Goal: Transaction & Acquisition: Obtain resource

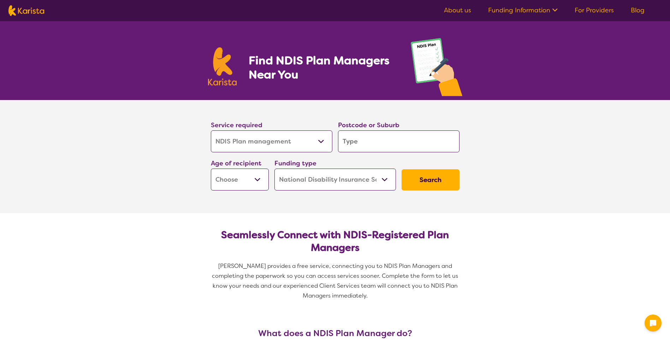
select select "NDIS Plan management"
select select "NDIS"
select select "NDIS Plan management"
select select "NDIS"
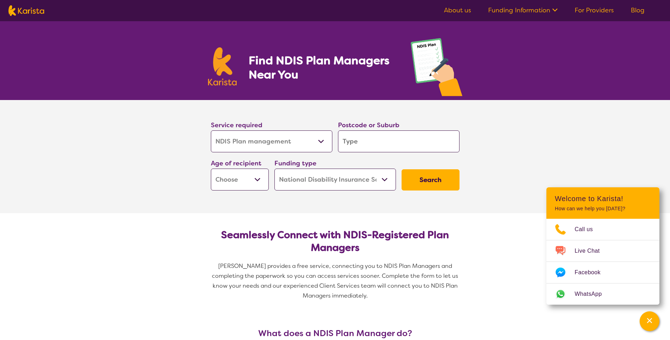
click at [367, 146] on input "search" at bounding box center [399, 141] width 122 height 22
type input "6"
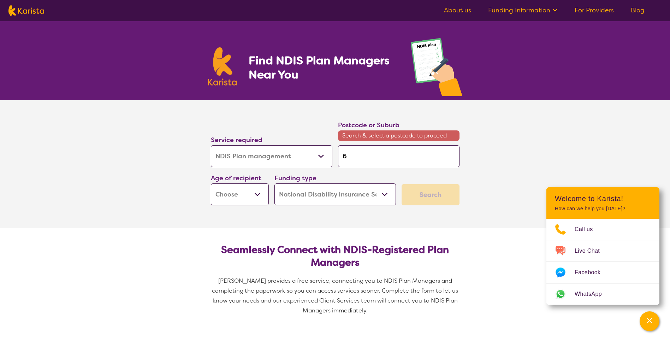
type input "60"
type input "606"
type input "6065"
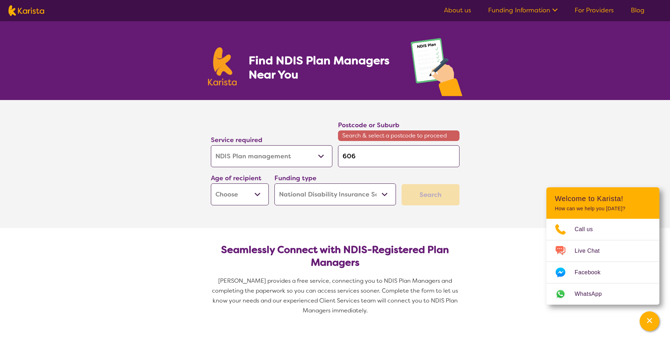
type input "6065"
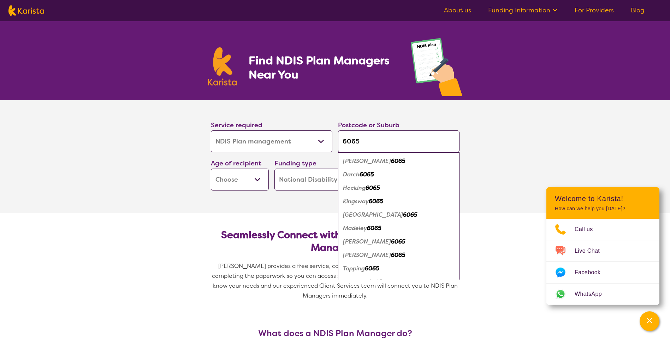
click at [391, 240] on em "6065" at bounding box center [398, 241] width 14 height 7
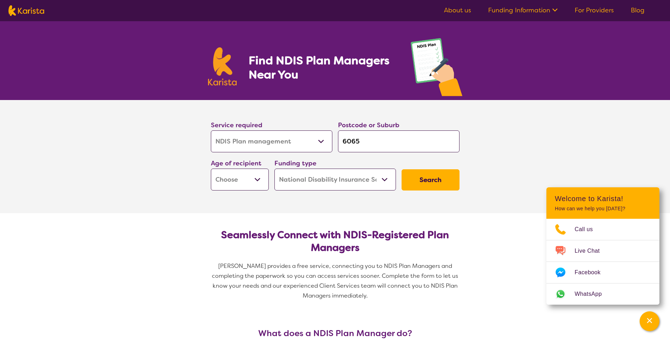
drag, startPoint x: 374, startPoint y: 144, endPoint x: 337, endPoint y: 145, distance: 37.1
click at [337, 145] on div "Postcode or Suburb 6065" at bounding box center [398, 136] width 127 height 38
type input "j"
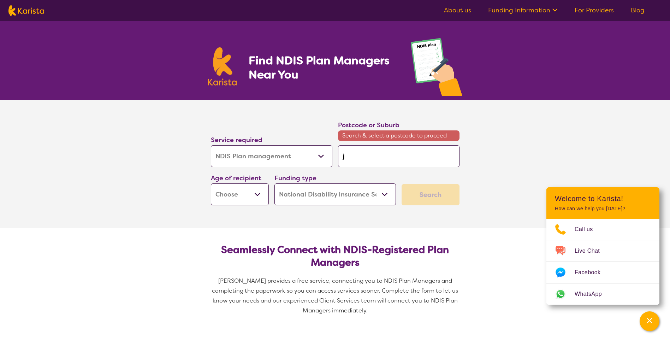
type input "ji"
type input "[PERSON_NAME]"
type input "jind"
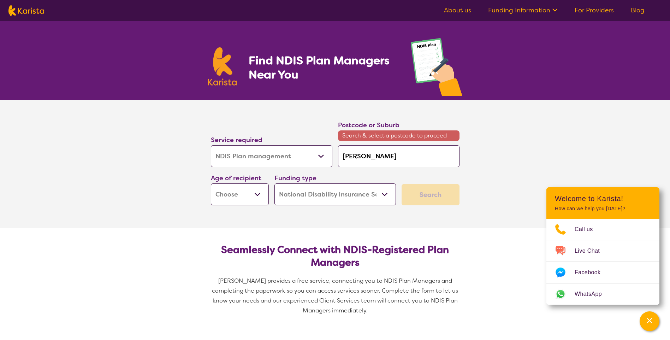
type input "jind"
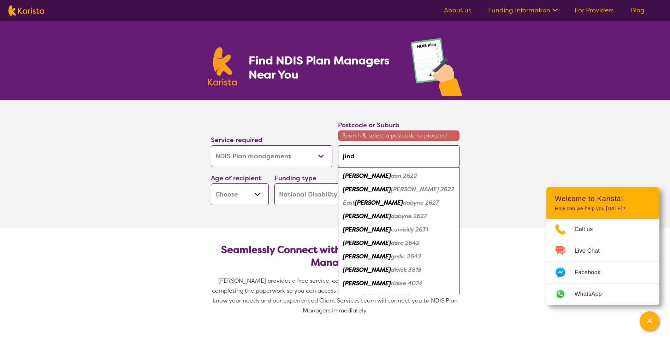
type input "jinda"
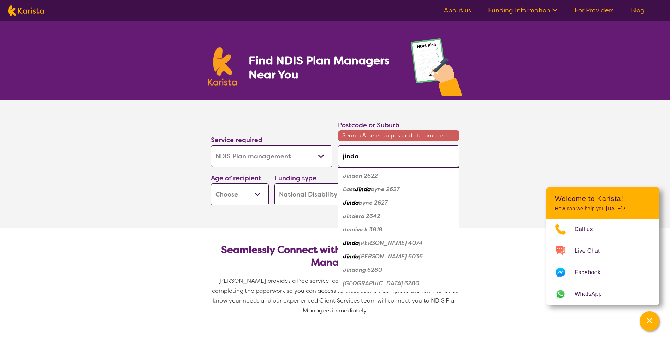
type input "[PERSON_NAME]"
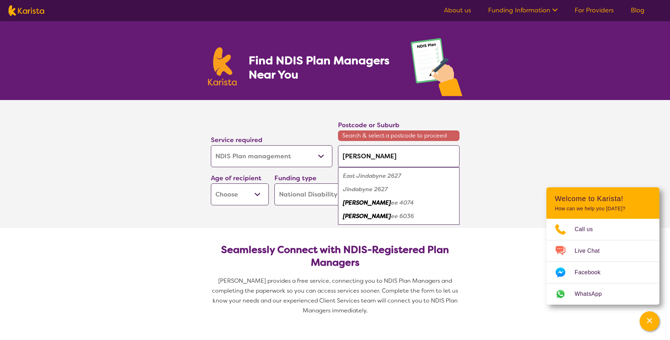
type input "jindale"
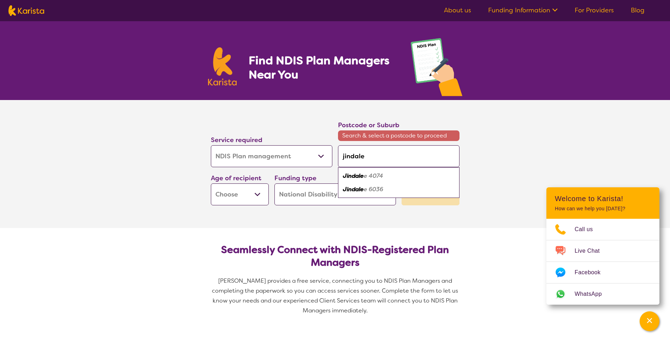
click at [366, 184] on div "Jindale e 6036" at bounding box center [399, 189] width 115 height 13
type input "6036"
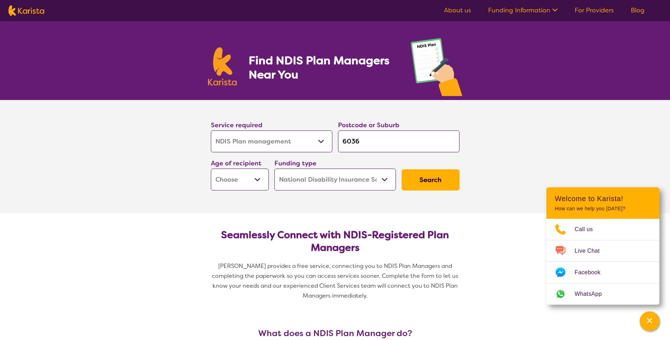
click at [262, 179] on select "Early Childhood - 0 to 9 Child - 10 to 11 Adolescent - 12 to 17 Adult - 18 to 6…" at bounding box center [240, 180] width 58 height 22
select select "CH"
click at [211, 169] on select "Early Childhood - 0 to 9 Child - 10 to 11 Adolescent - 12 to 17 Adult - 18 to 6…" at bounding box center [240, 180] width 58 height 22
select select "CH"
click at [387, 180] on select "Home Care Package (HCP) National Disability Insurance Scheme (NDIS) I don't know" at bounding box center [336, 180] width 122 height 22
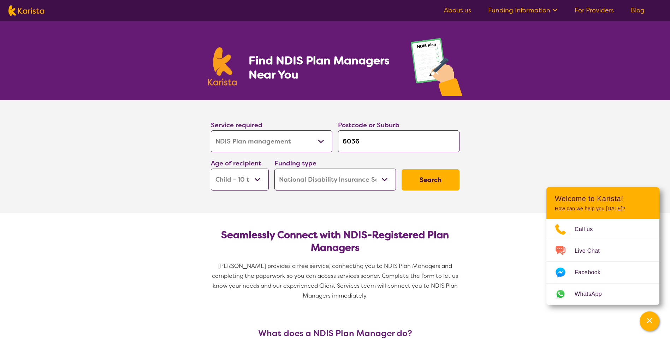
click at [387, 180] on select "Home Care Package (HCP) National Disability Insurance Scheme (NDIS) I don't know" at bounding box center [336, 180] width 122 height 22
click at [422, 179] on button "Search" at bounding box center [431, 179] width 58 height 21
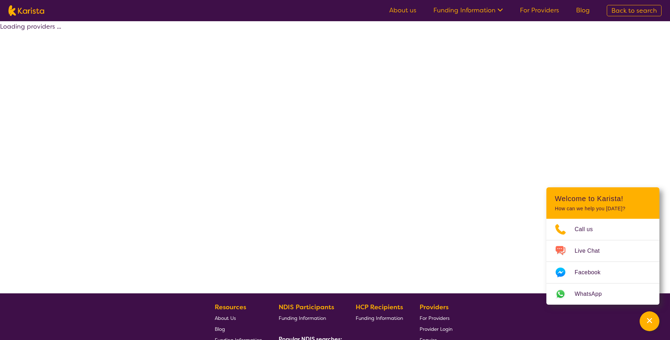
select select "by_score"
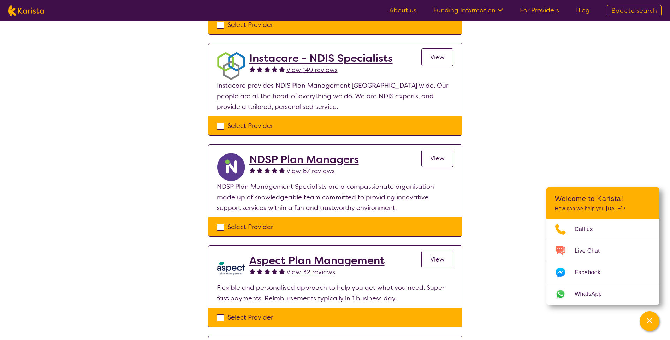
scroll to position [247, 0]
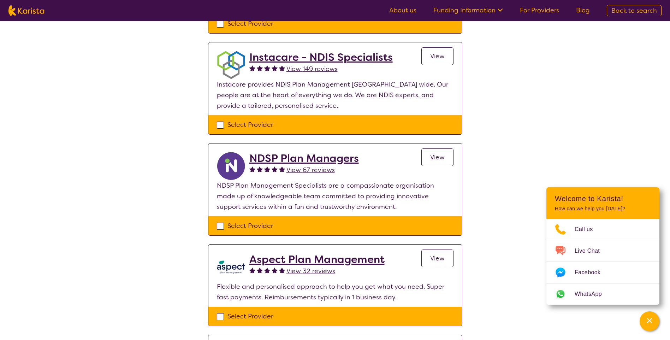
click at [329, 160] on h2 "NDSP Plan Managers" at bounding box center [305, 158] width 110 height 13
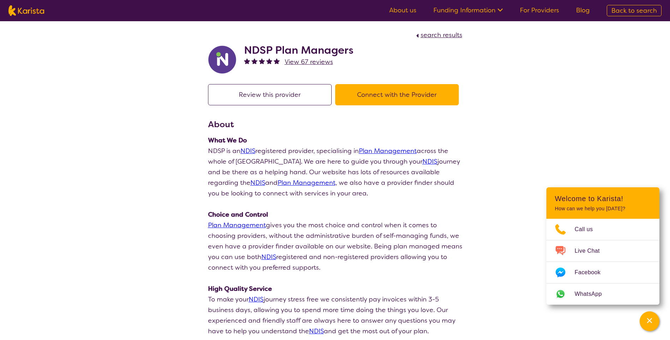
select select "by_score"
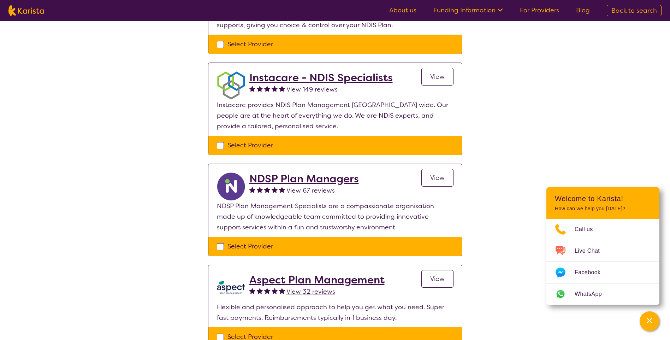
scroll to position [212, 0]
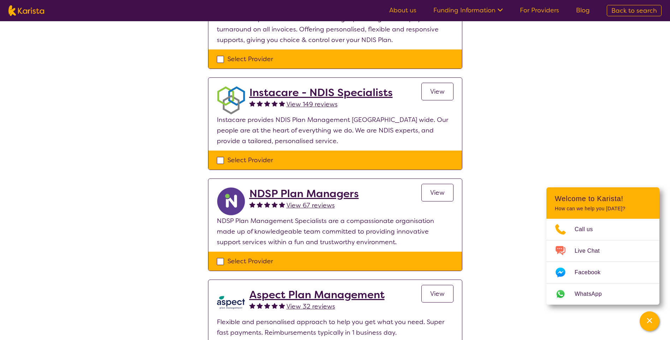
click at [426, 192] on link "View" at bounding box center [438, 193] width 32 height 18
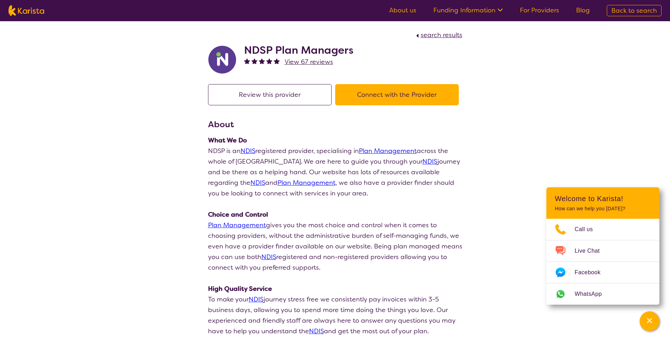
click at [402, 93] on button "Connect with the Provider" at bounding box center [397, 94] width 124 height 21
